Goal: Information Seeking & Learning: Learn about a topic

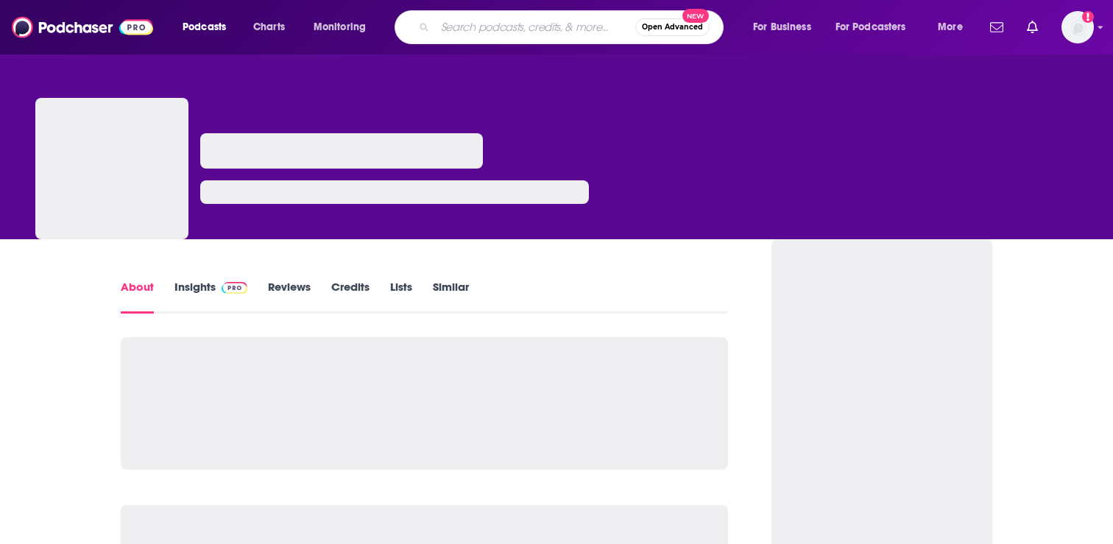
click at [541, 25] on input "Search podcasts, credits, & more..." at bounding box center [535, 27] width 200 height 24
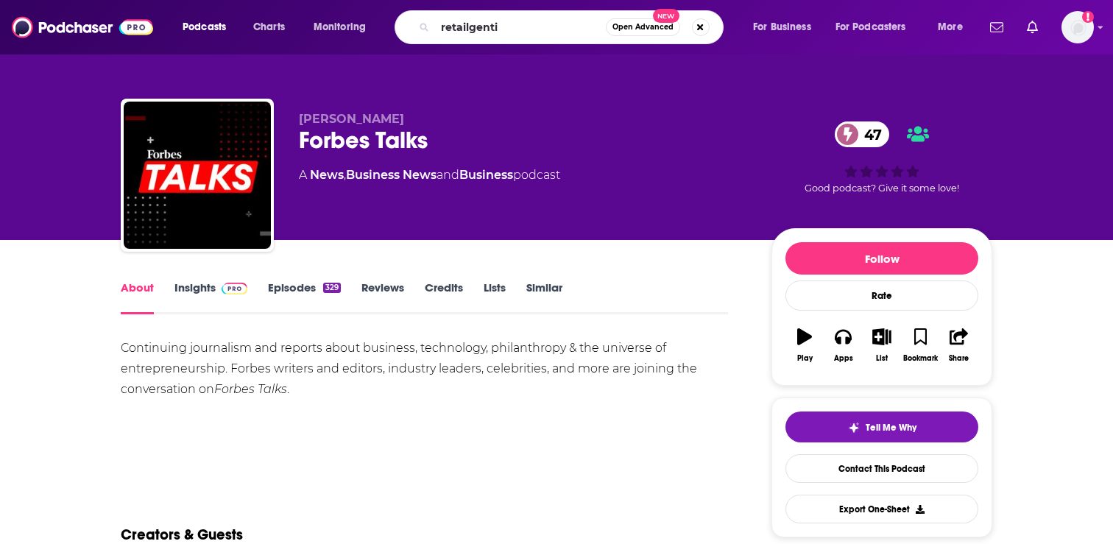
type input "retailgentic"
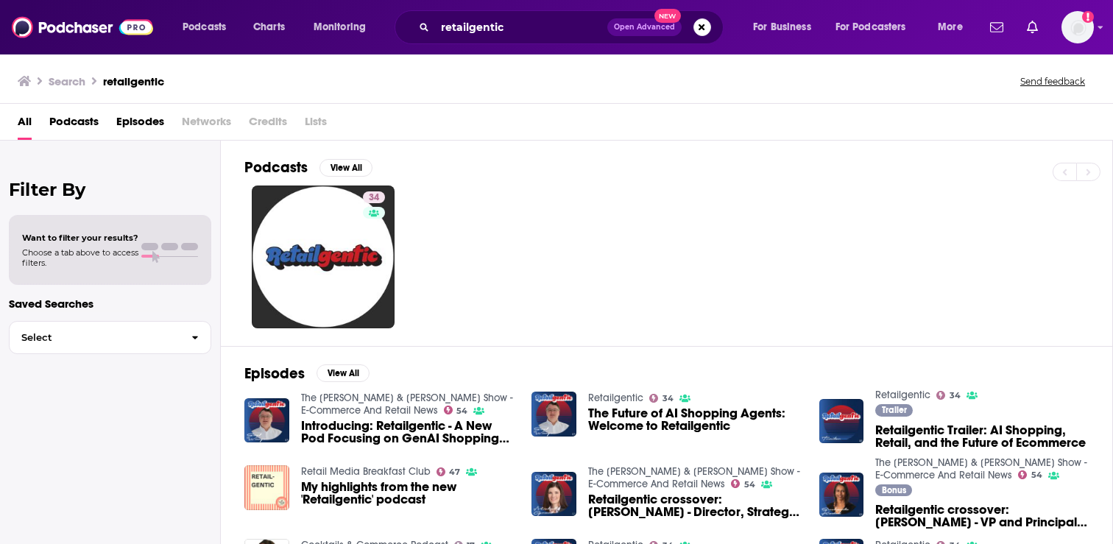
click at [77, 126] on span "Podcasts" at bounding box center [73, 125] width 49 height 30
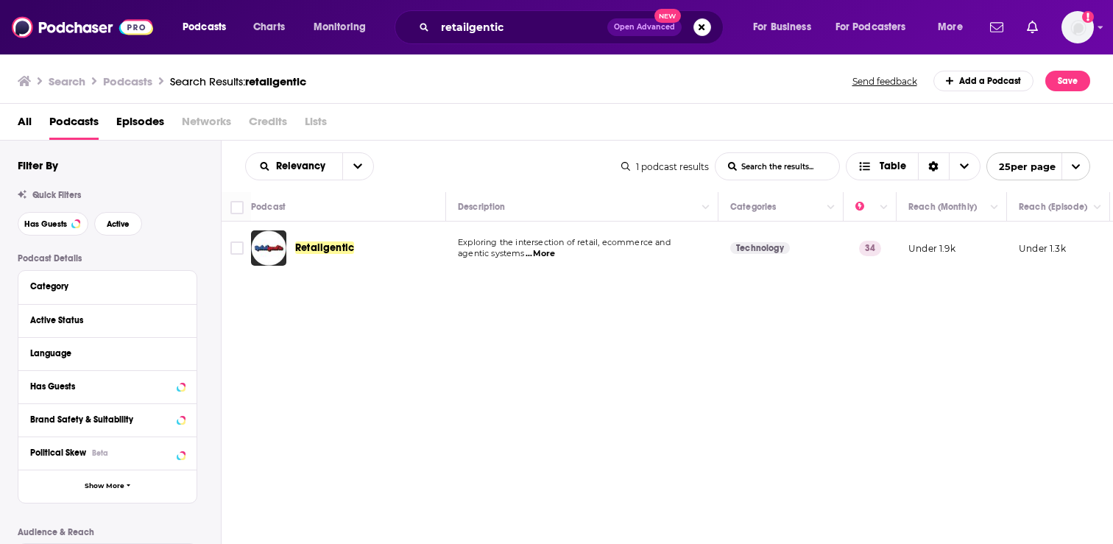
click at [319, 248] on div "Podcasts Charts Monitoring retailgentic Open Advanced New For Business For Podc…" at bounding box center [556, 272] width 1113 height 544
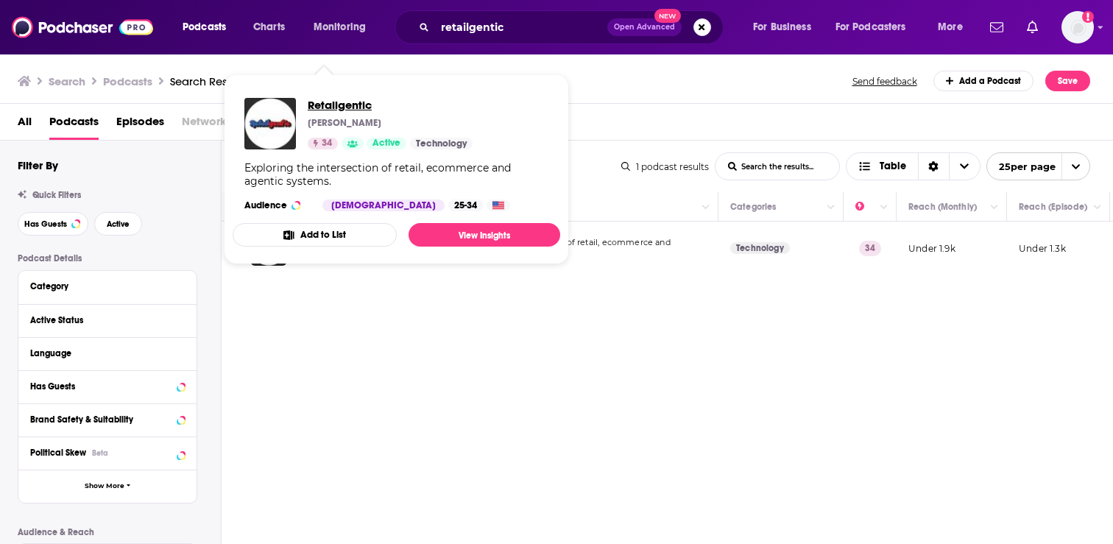
click at [346, 107] on span "Retailgentic" at bounding box center [390, 105] width 165 height 14
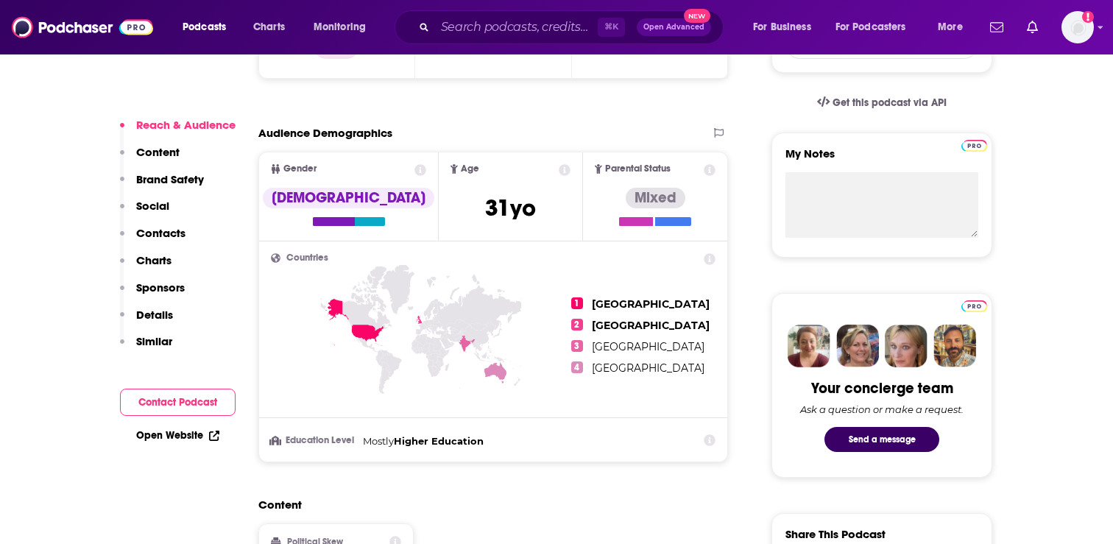
scroll to position [682, 0]
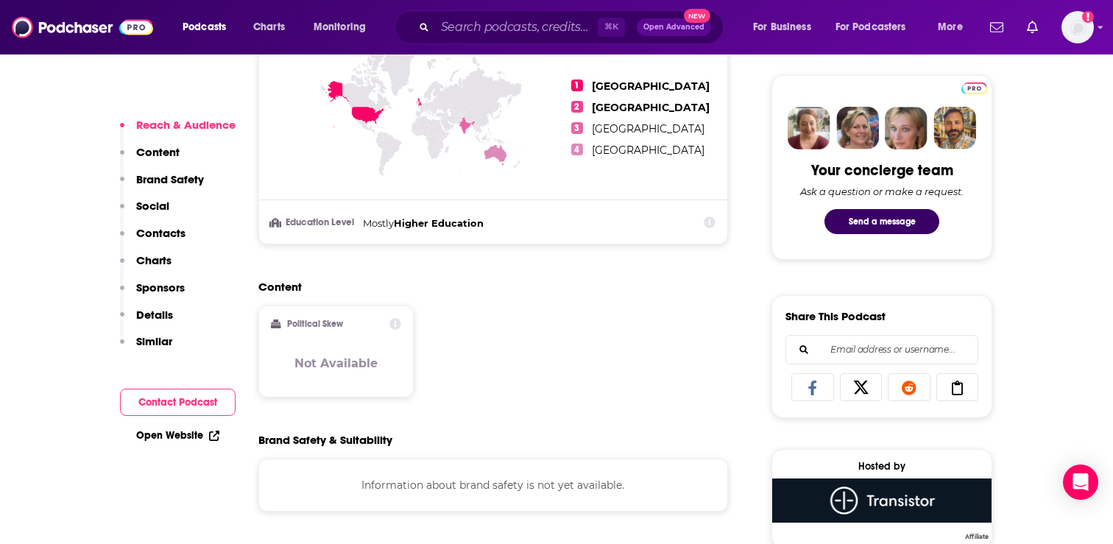
click at [163, 158] on p "Content" at bounding box center [157, 152] width 43 height 14
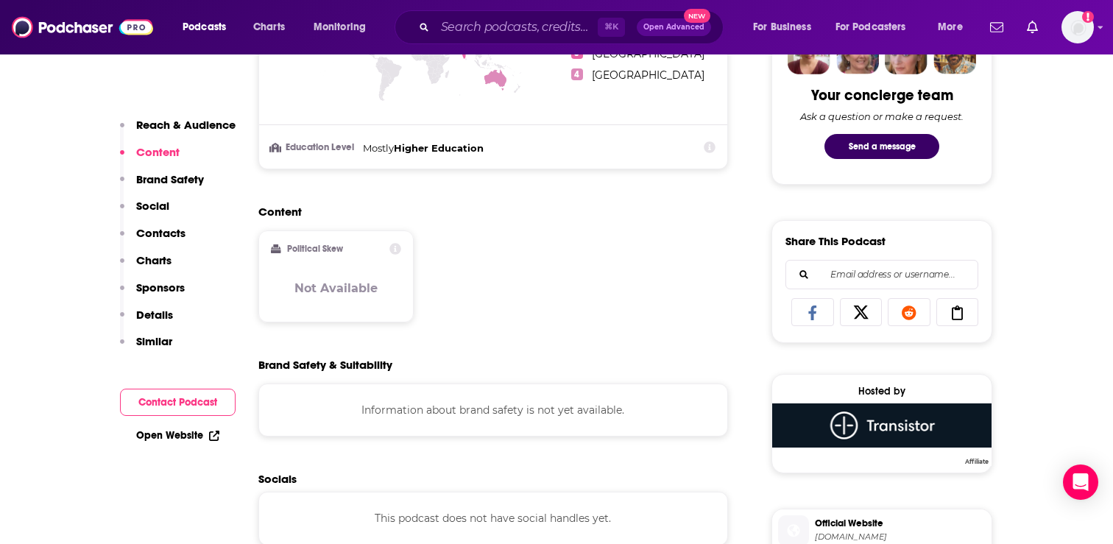
click at [168, 128] on p "Reach & Audience" at bounding box center [185, 125] width 99 height 14
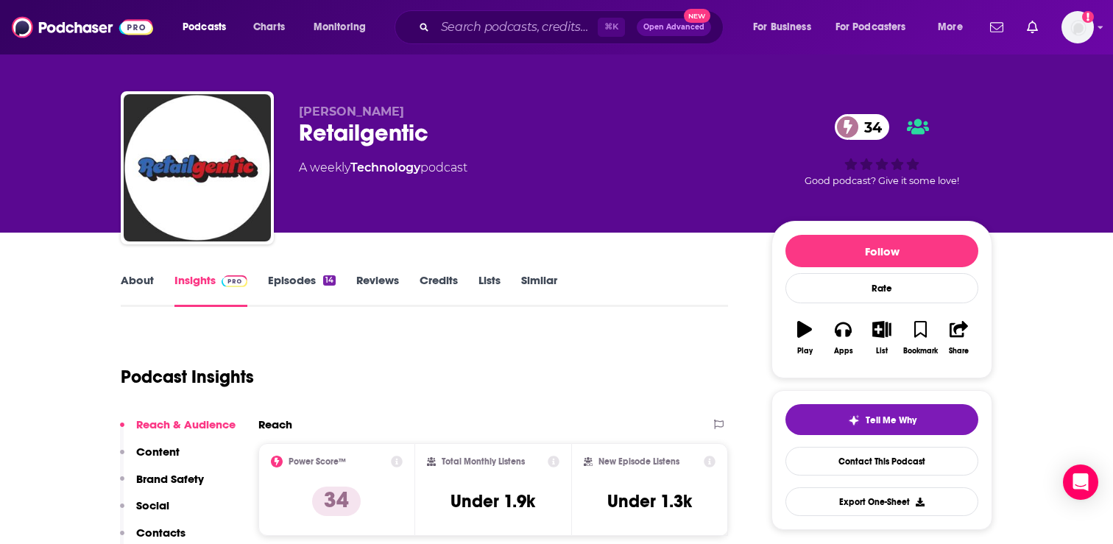
scroll to position [0, 0]
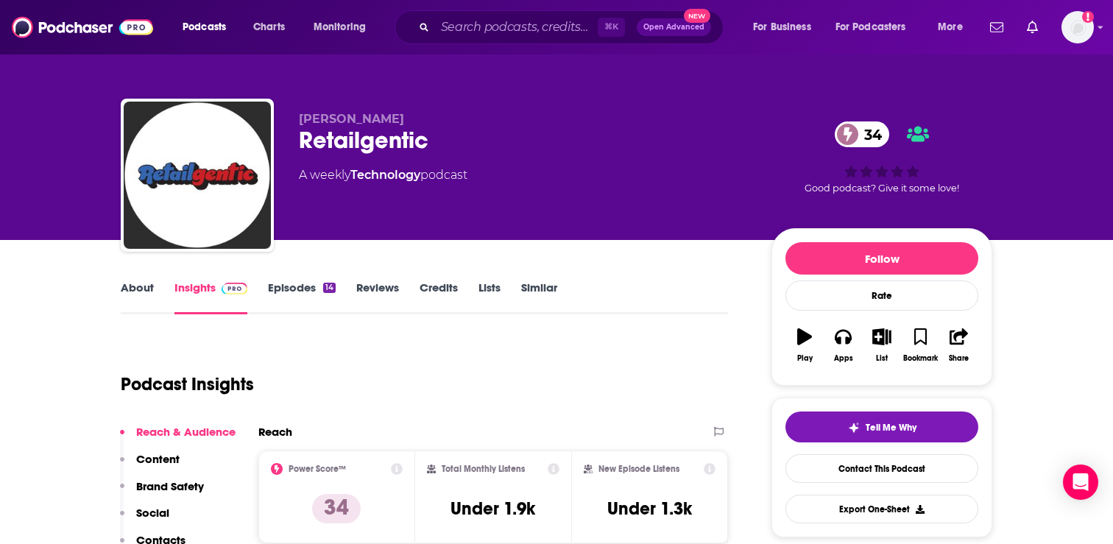
click at [324, 286] on div "14" at bounding box center [329, 288] width 13 height 10
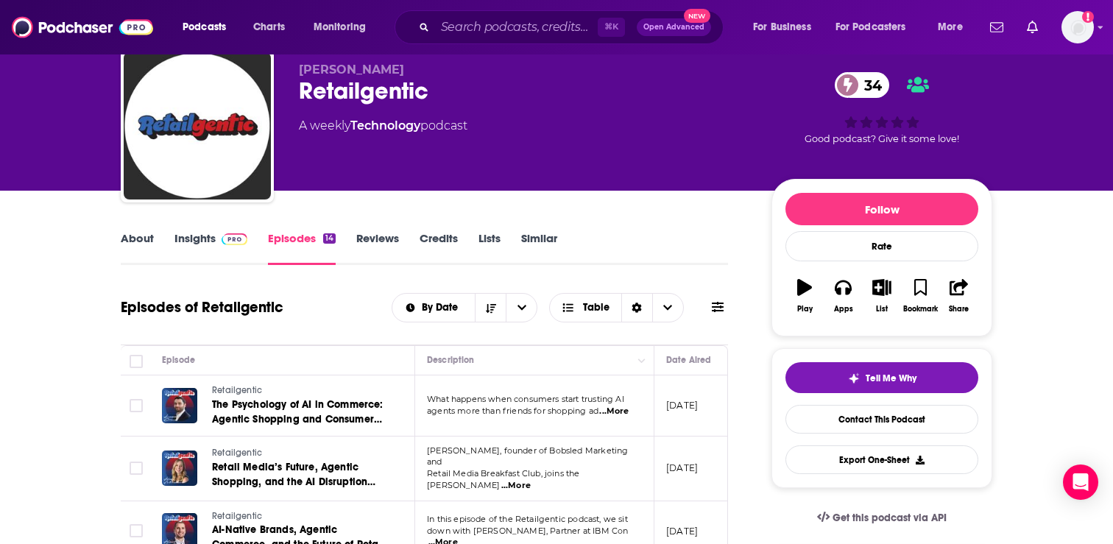
scroll to position [63, 0]
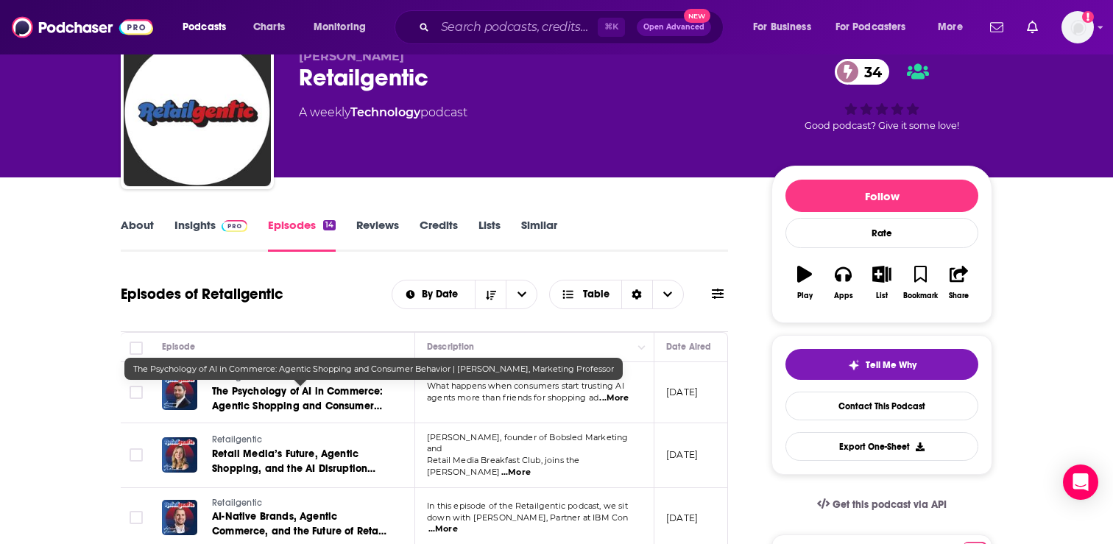
click at [341, 385] on span "The Psychology of AI in Commerce: Agentic Shopping and Consumer Behavior | [PER…" at bounding box center [297, 413] width 171 height 57
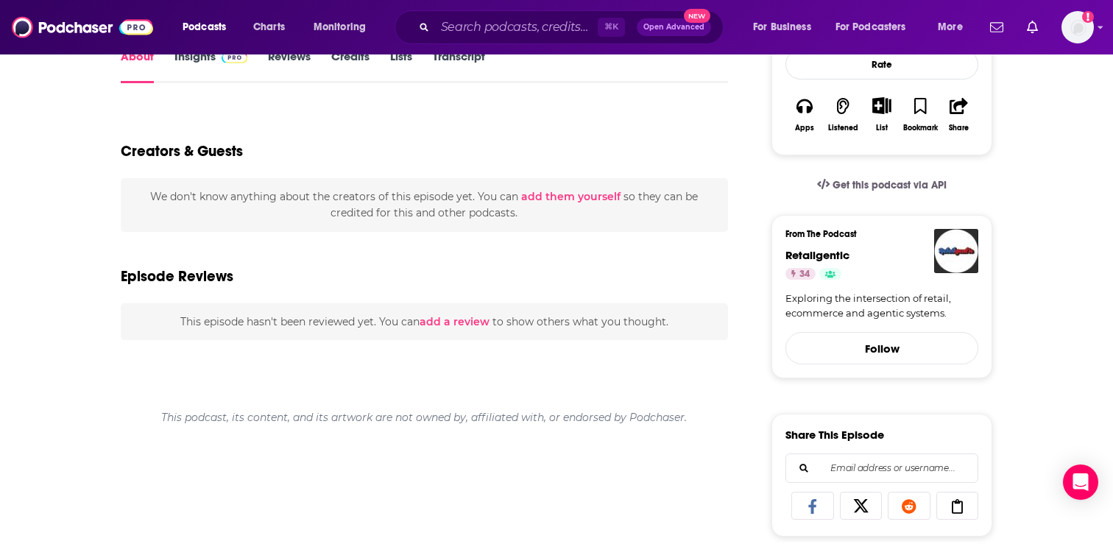
scroll to position [283, 0]
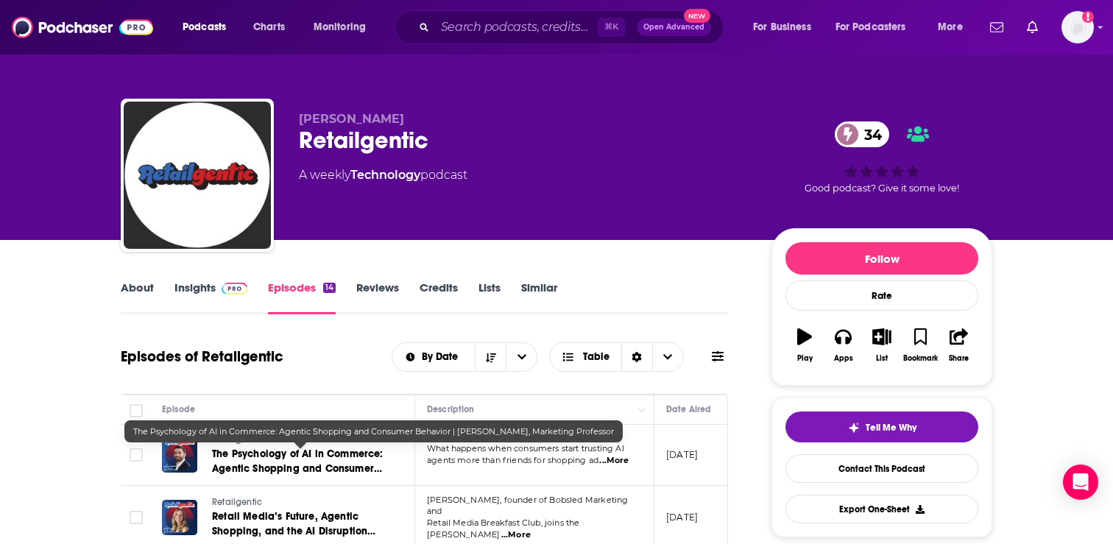
click at [302, 451] on span "The Psychology of AI in Commerce: Agentic Shopping and Consumer Behavior | [PER…" at bounding box center [297, 475] width 171 height 57
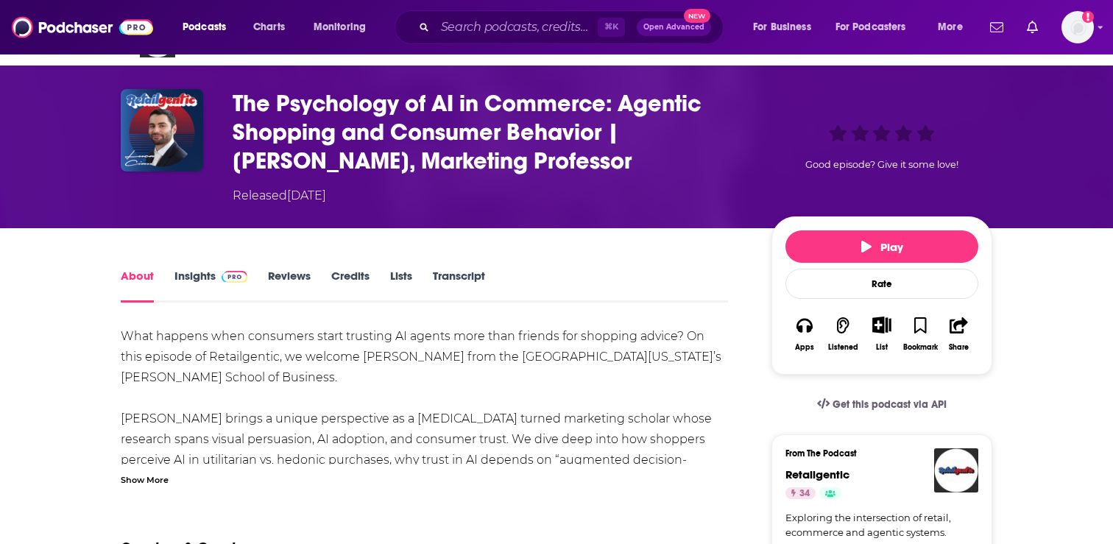
scroll to position [13, 0]
